Goal: Check status: Check status

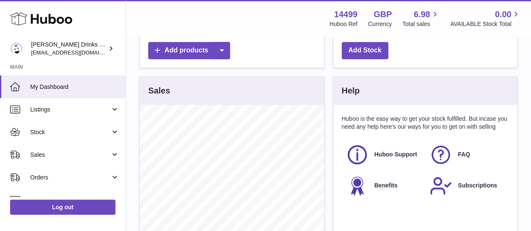
scroll to position [329, 0]
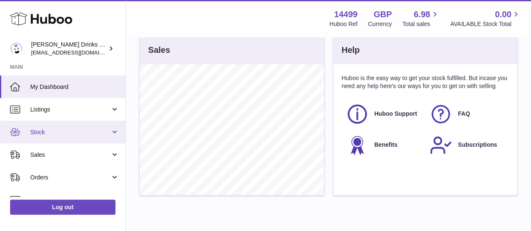
click at [74, 130] on span "Stock" at bounding box center [70, 132] width 80 height 8
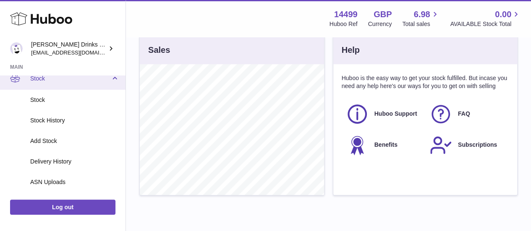
scroll to position [56, 0]
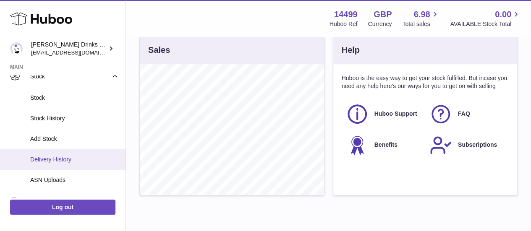
click at [80, 158] on span "Delivery History" at bounding box center [74, 160] width 89 height 8
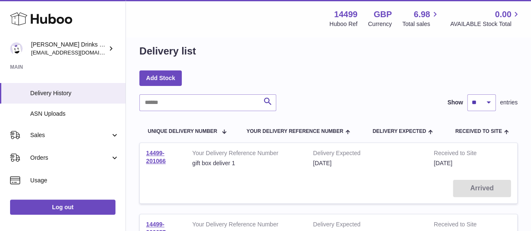
scroll to position [123, 0]
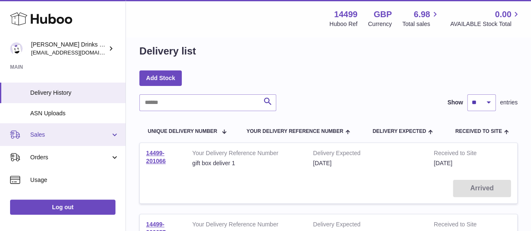
click at [57, 137] on span "Sales" at bounding box center [70, 135] width 80 height 8
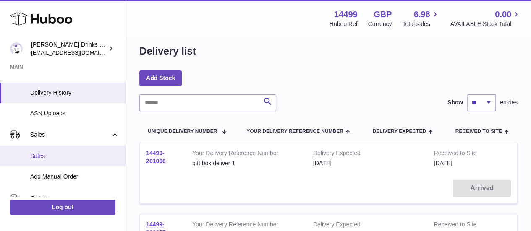
click at [60, 154] on span "Sales" at bounding box center [74, 156] width 89 height 8
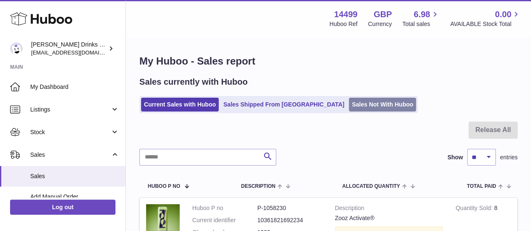
click at [349, 109] on link "Sales Not With Huboo" at bounding box center [382, 105] width 67 height 14
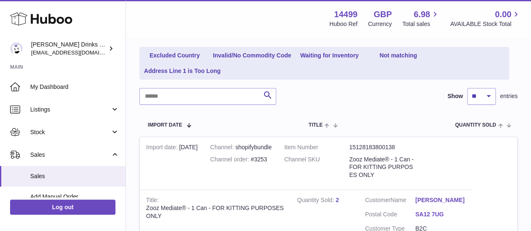
scroll to position [100, 0]
